Goal: Navigation & Orientation: Find specific page/section

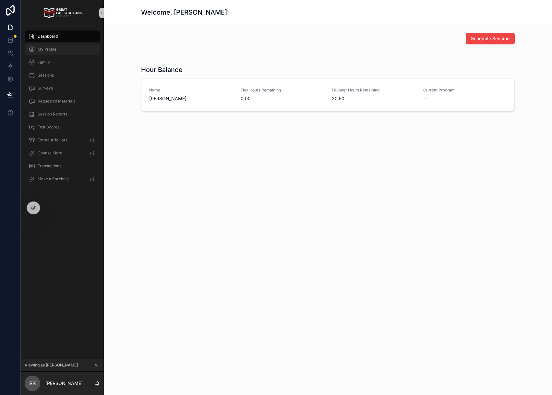
click at [63, 47] on div "My Profile" at bounding box center [62, 49] width 67 height 10
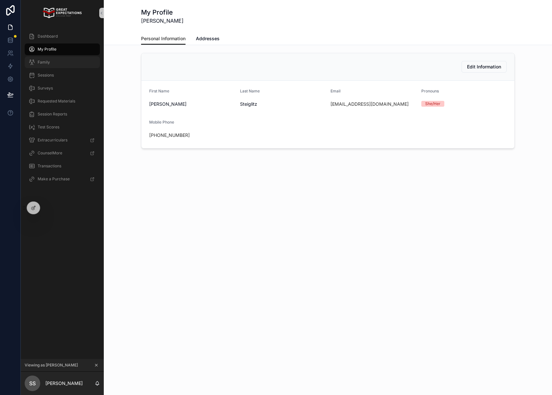
click at [57, 60] on div "Family" at bounding box center [62, 62] width 67 height 10
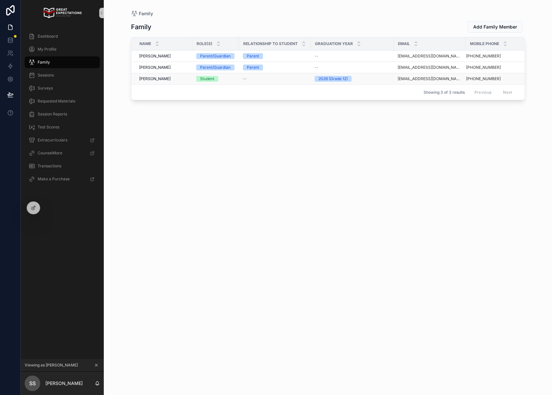
drag, startPoint x: 444, startPoint y: 79, endPoint x: 441, endPoint y: 79, distance: 3.3
click at [67, 110] on div "Session Reports" at bounding box center [62, 114] width 67 height 10
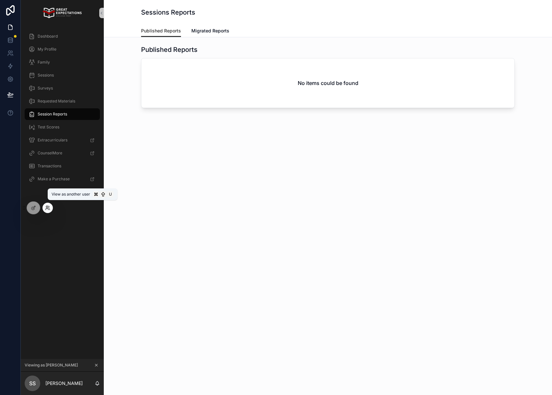
click at [45, 207] on icon at bounding box center [47, 207] width 5 height 5
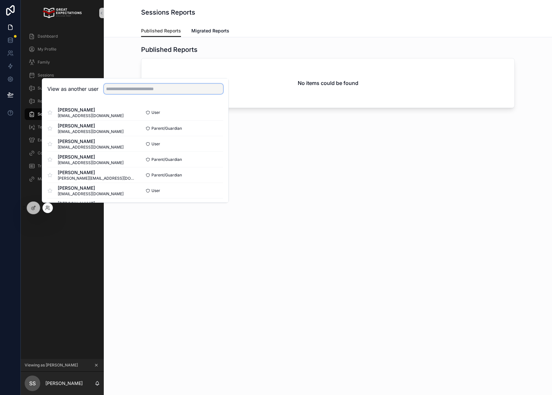
click at [128, 92] on input "text" at bounding box center [163, 89] width 119 height 10
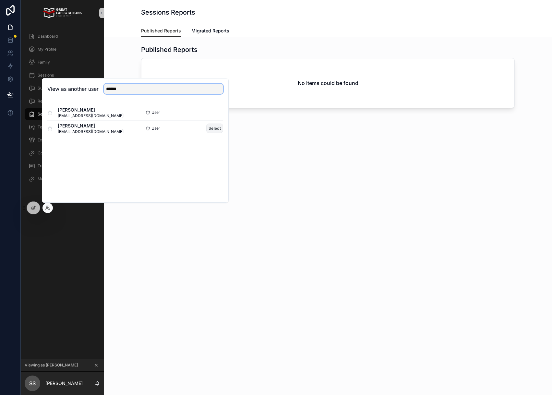
type input "******"
click at [221, 128] on button "Select" at bounding box center [214, 127] width 17 height 9
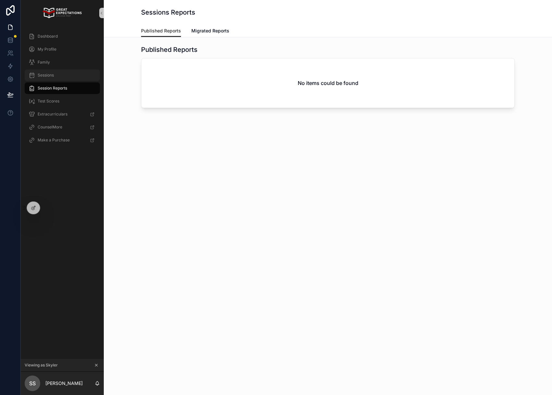
click at [53, 76] on span "Sessions" at bounding box center [46, 75] width 16 height 5
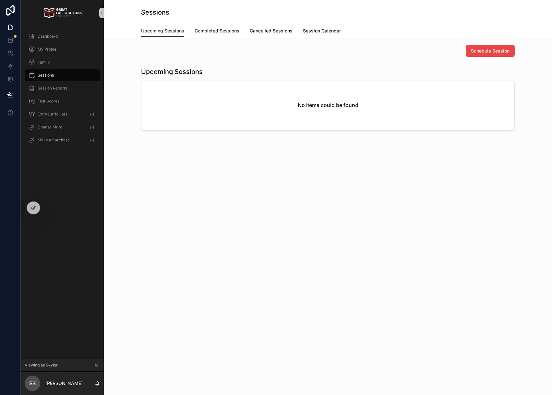
click at [227, 29] on span "Completed Sessions" at bounding box center [216, 31] width 45 height 6
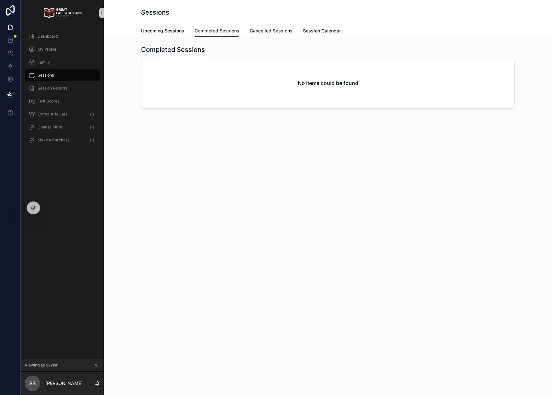
click at [278, 34] on link "Cancelled Sessions" at bounding box center [271, 31] width 43 height 13
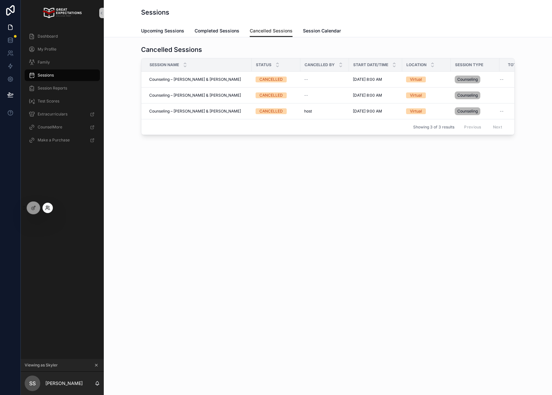
click at [47, 207] on icon at bounding box center [47, 207] width 5 height 5
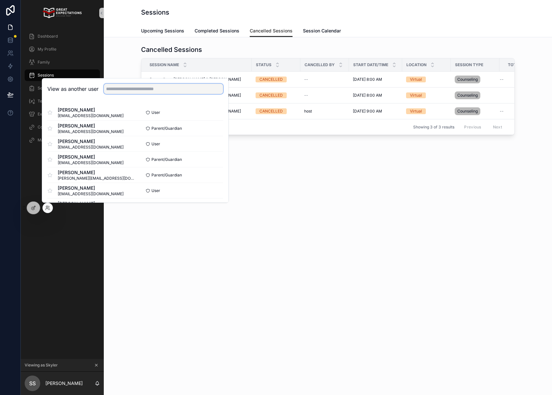
click at [134, 91] on input "text" at bounding box center [163, 89] width 119 height 10
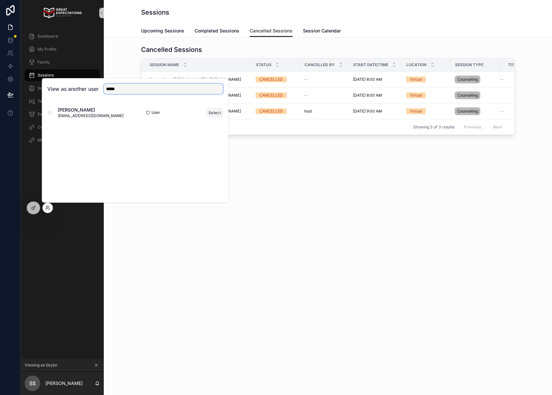
type input "*****"
click at [209, 114] on button "Select" at bounding box center [214, 112] width 17 height 9
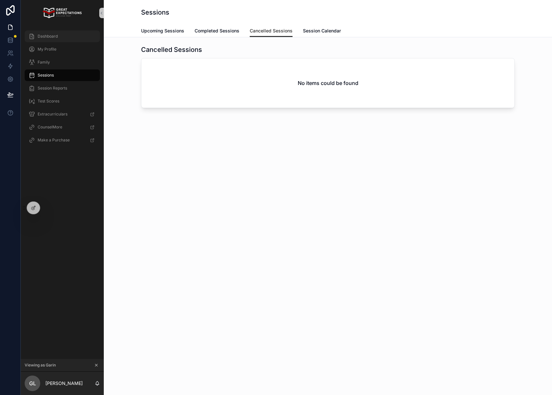
click at [62, 31] on div "Dashboard" at bounding box center [62, 36] width 67 height 10
